Goal: Transaction & Acquisition: Purchase product/service

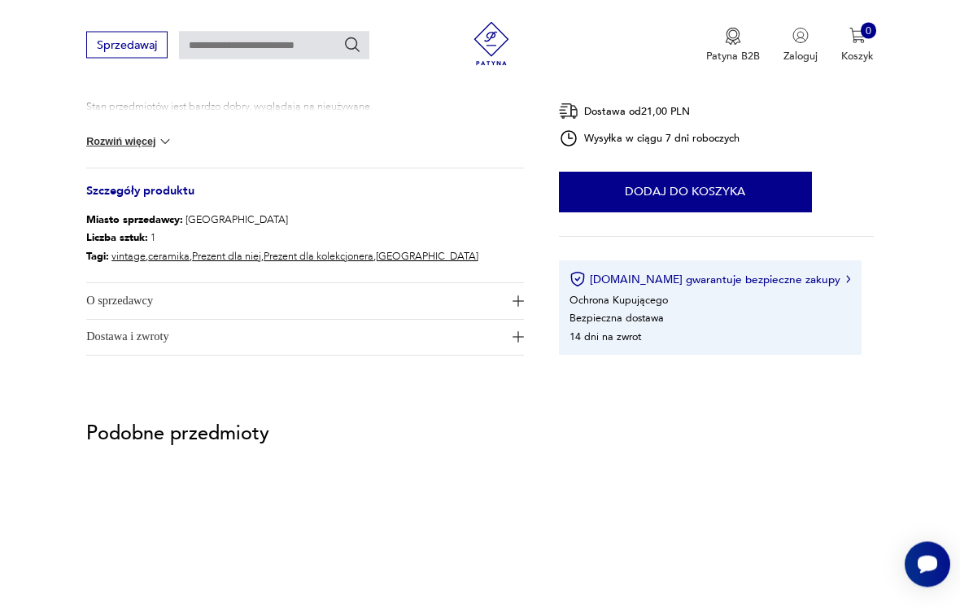
scroll to position [772, 0]
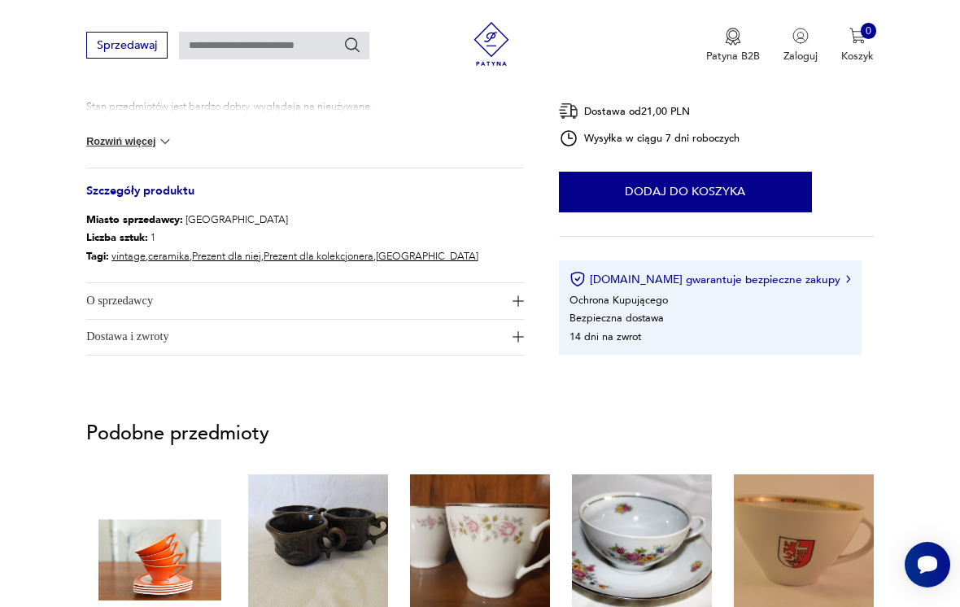
click at [445, 304] on span "O sprzedawcy" at bounding box center [294, 300] width 417 height 35
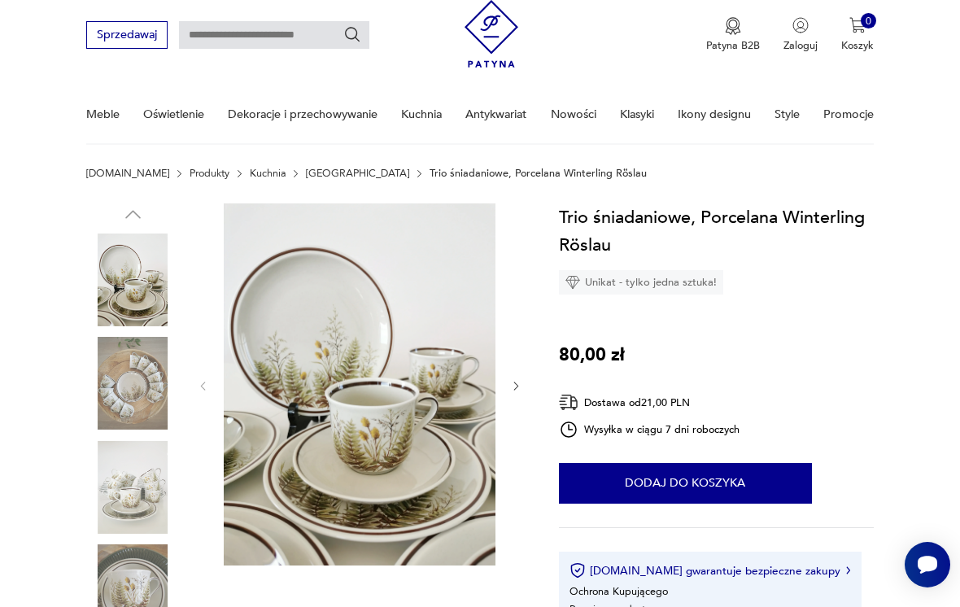
scroll to position [0, 0]
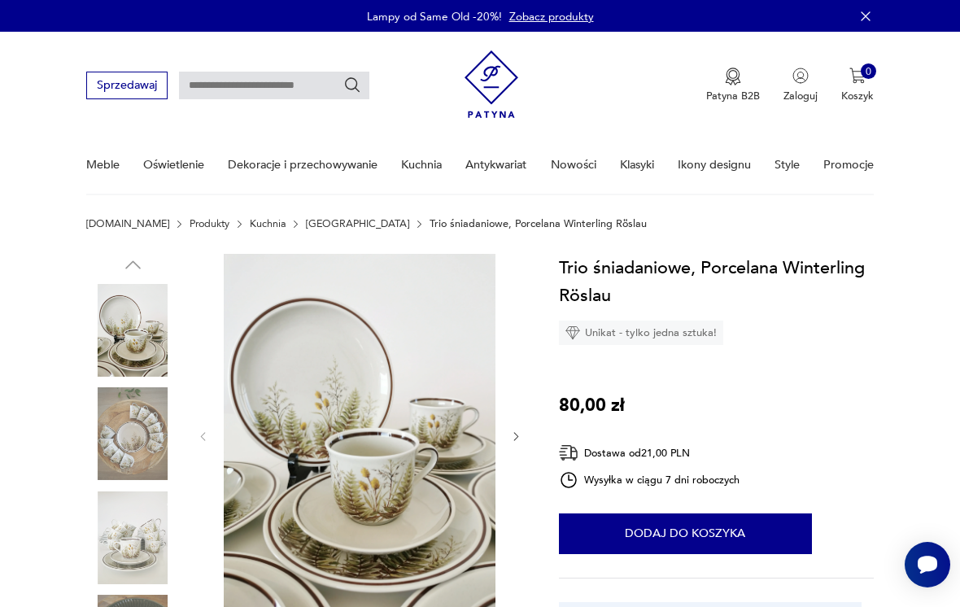
click at [728, 531] on button "Dodaj do koszyka" at bounding box center [685, 534] width 253 height 41
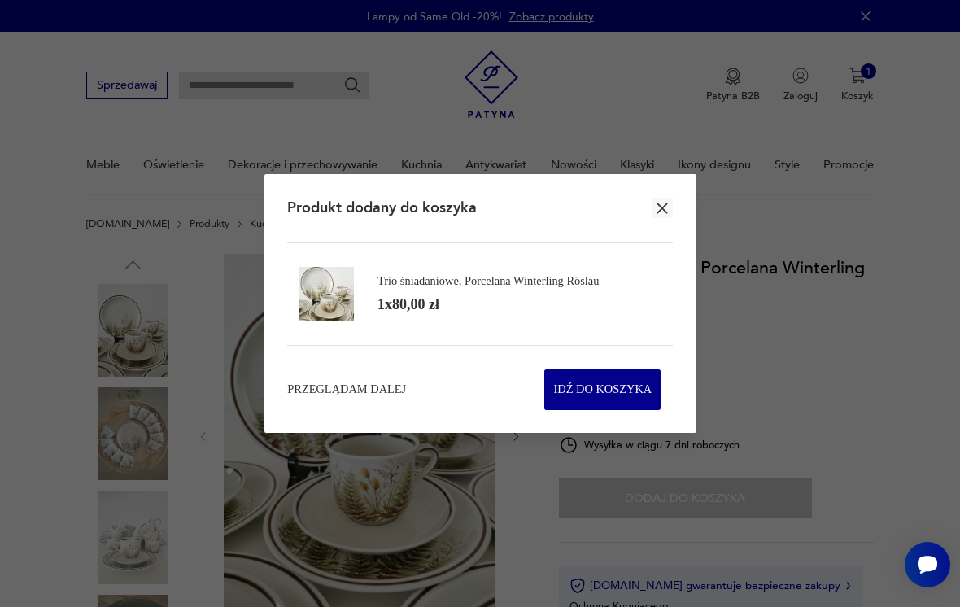
click at [607, 389] on span "Idź do koszyka" at bounding box center [602, 389] width 98 height 39
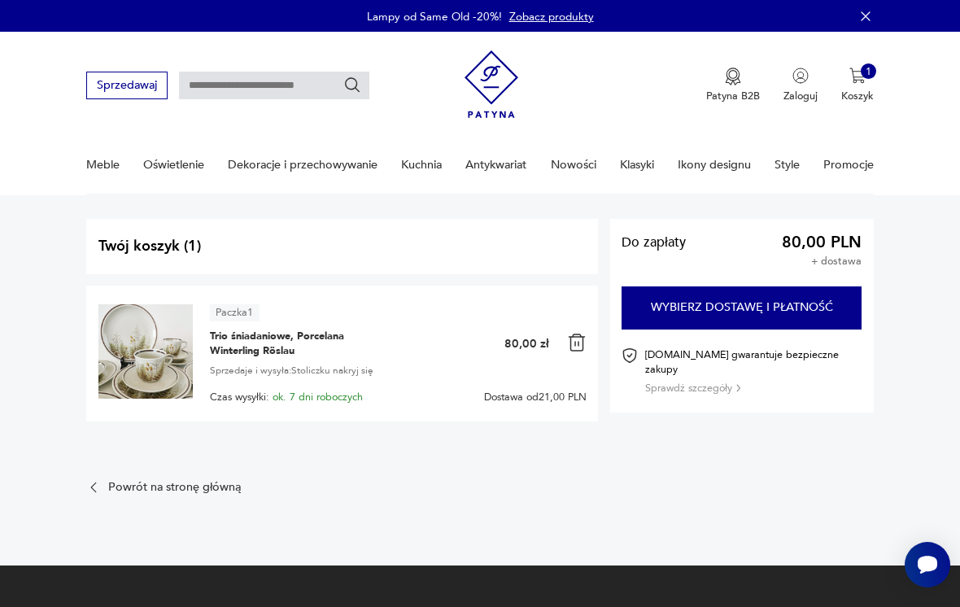
click at [784, 308] on button "Wybierz dostawę i płatność" at bounding box center [742, 307] width 240 height 42
